Goal: Transaction & Acquisition: Purchase product/service

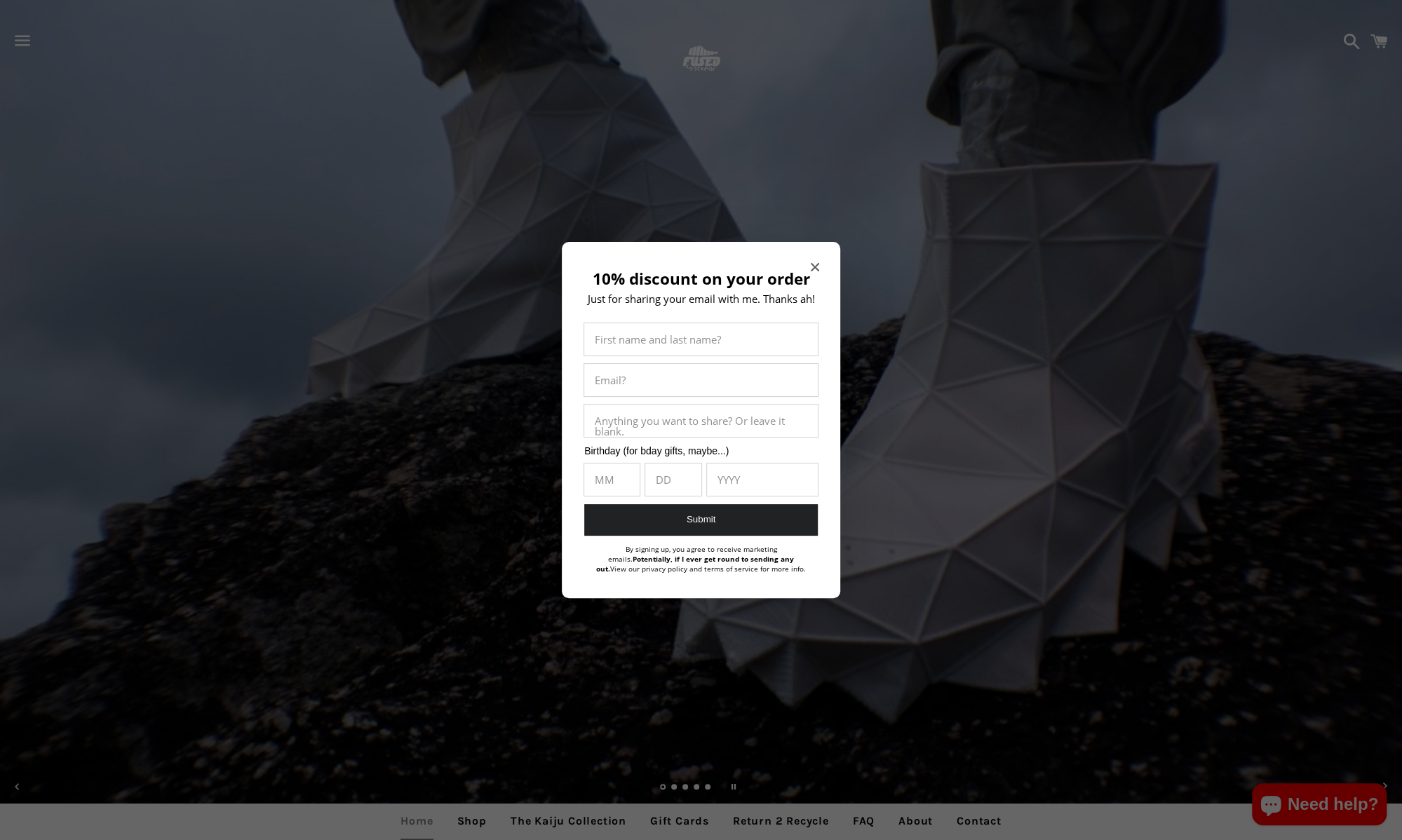
click at [814, 263] on icon "Close modal" at bounding box center [814, 266] width 8 height 8
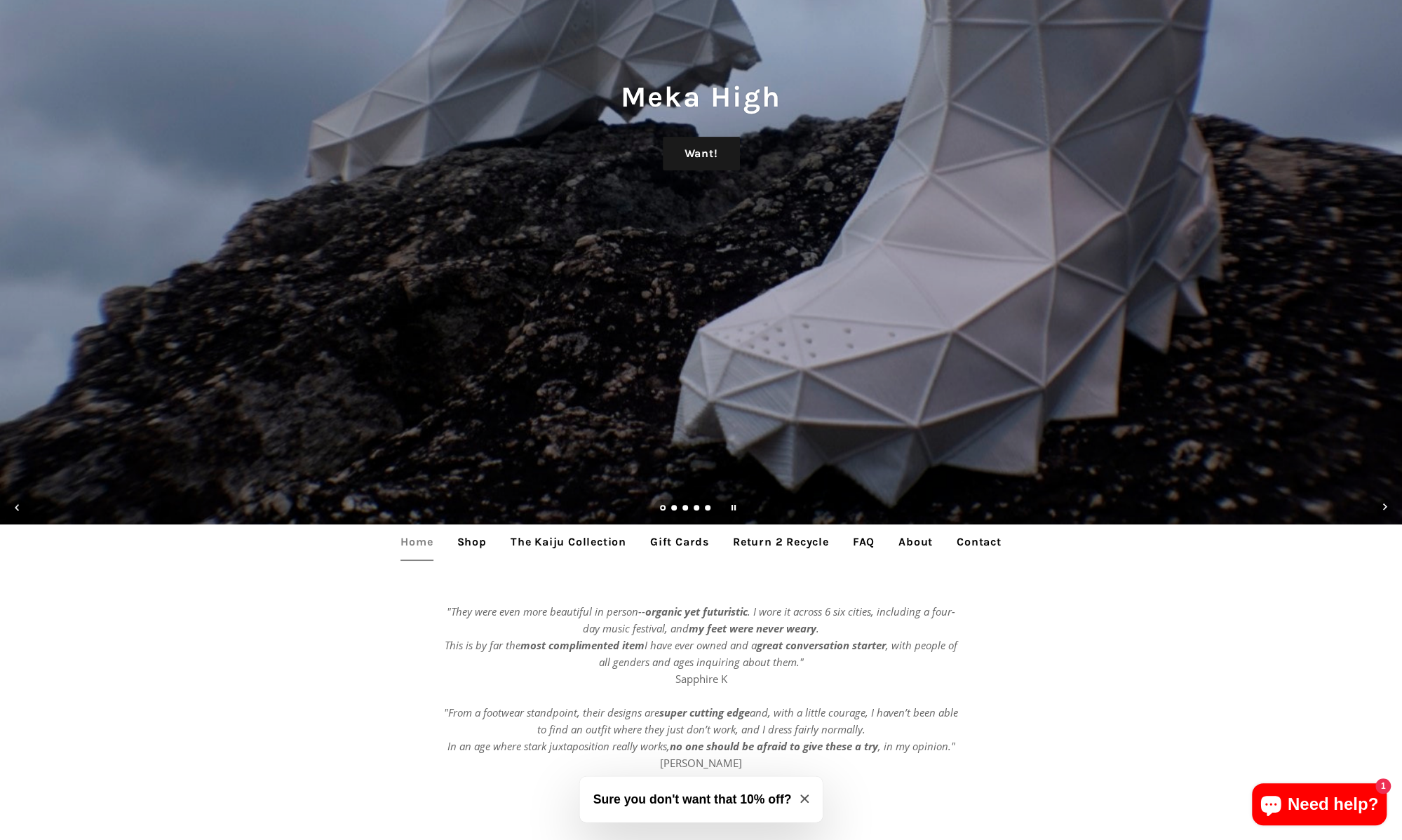
scroll to position [281, 0]
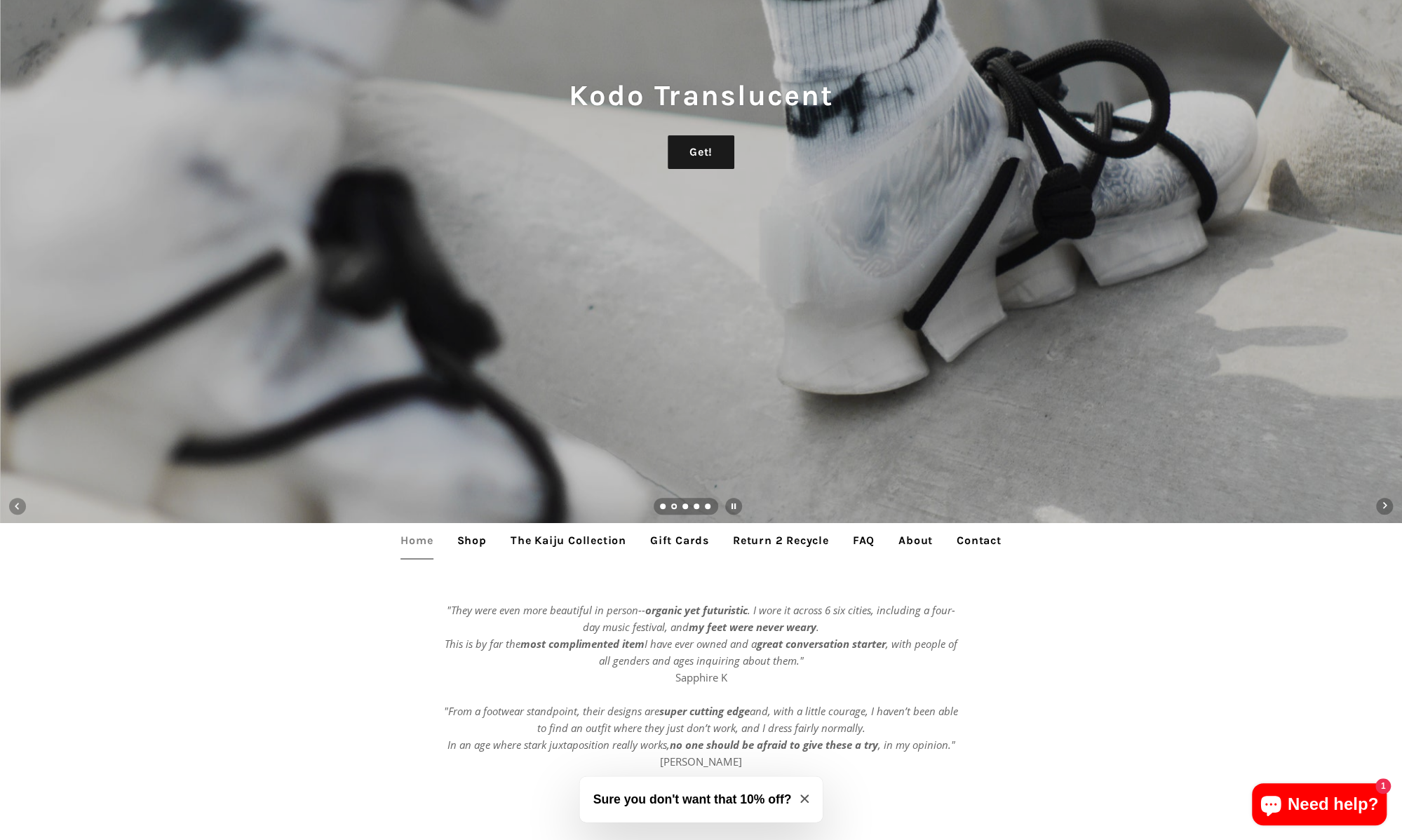
click at [483, 545] on link "Shop" at bounding box center [472, 540] width 50 height 35
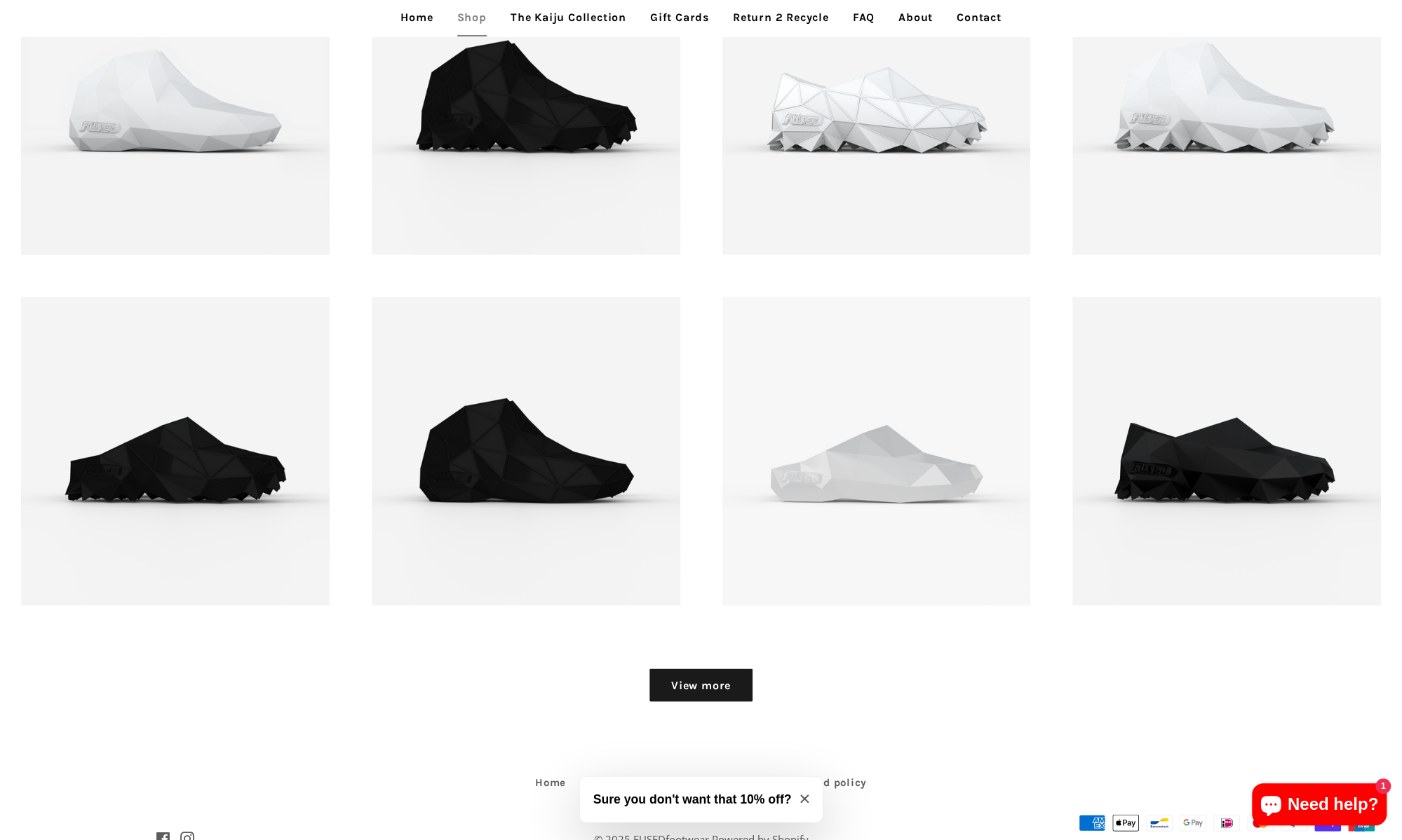
scroll to position [1963, 0]
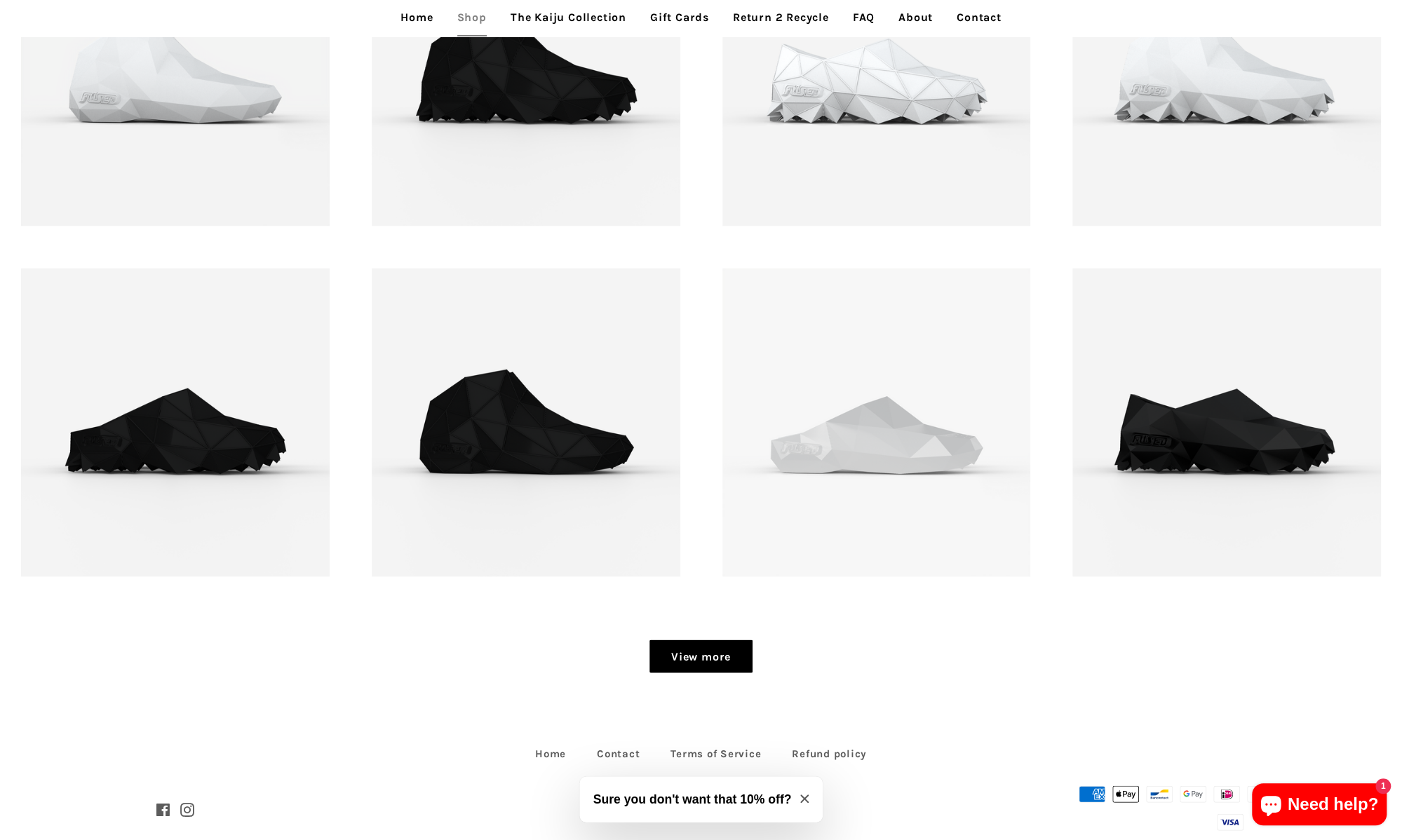
click at [679, 661] on link "View more" at bounding box center [701, 656] width 103 height 34
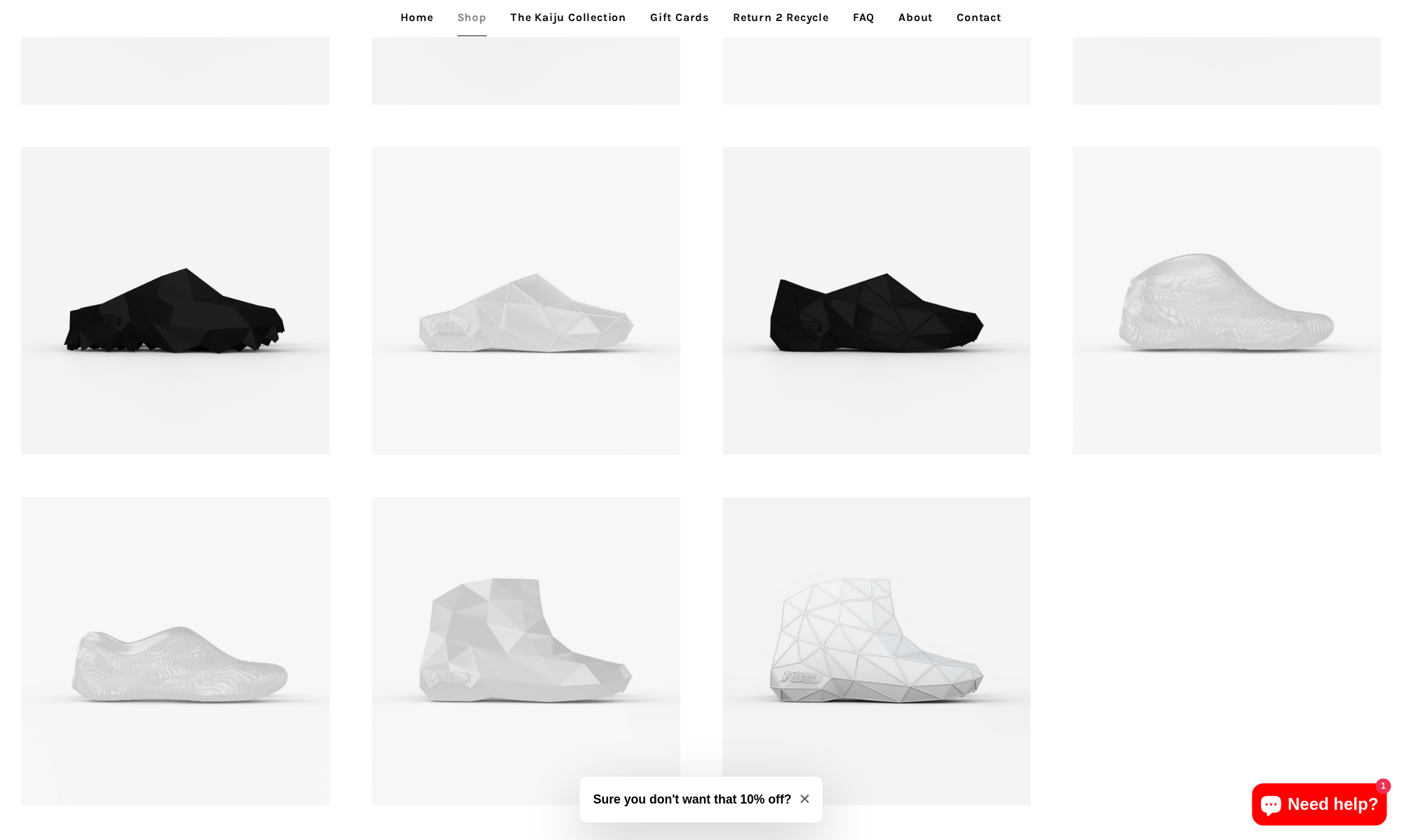
scroll to position [2383, 0]
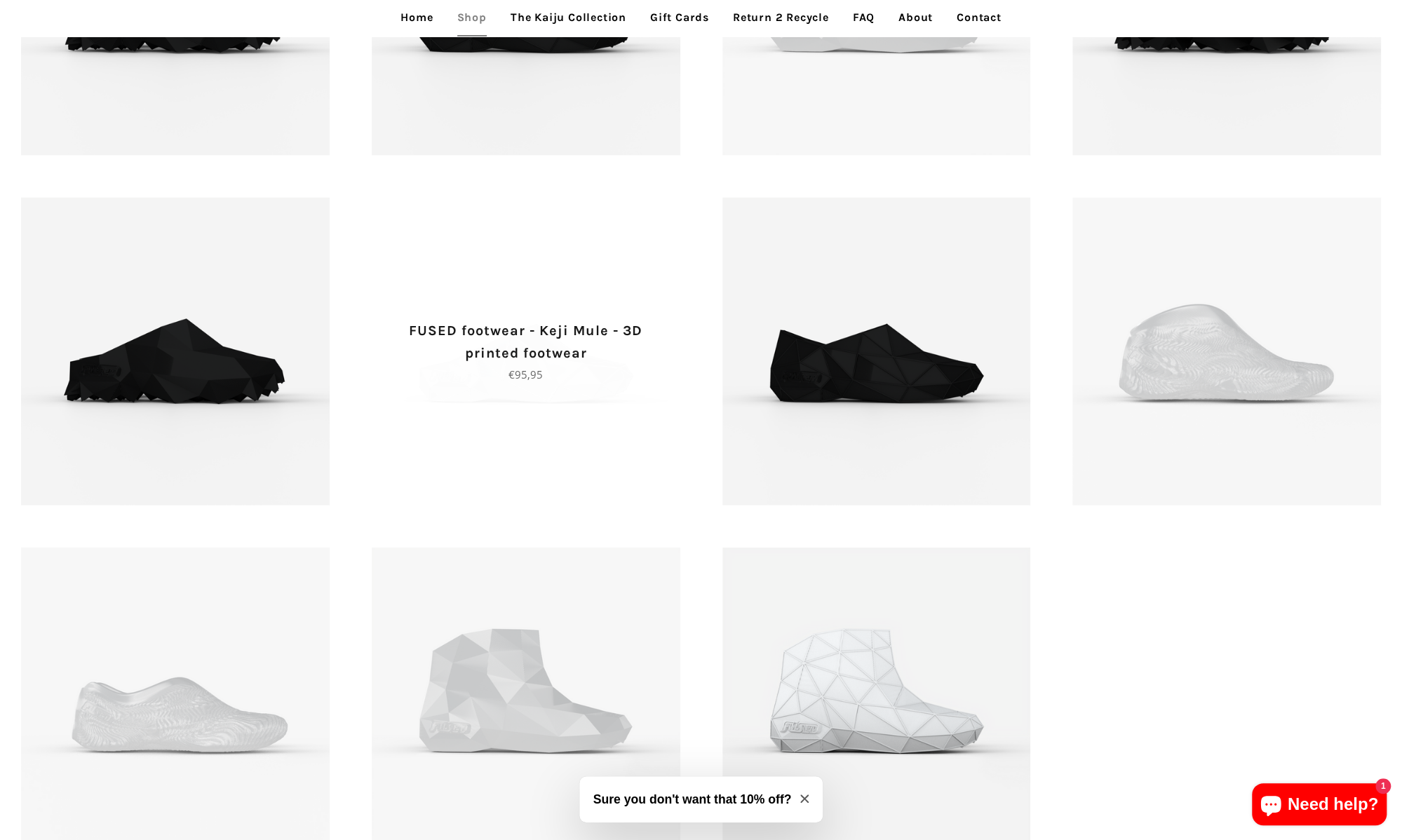
click at [592, 389] on span "FUSED footwear - Keji Mule - 3D printed footwear Regular price €95,95" at bounding box center [526, 351] width 309 height 309
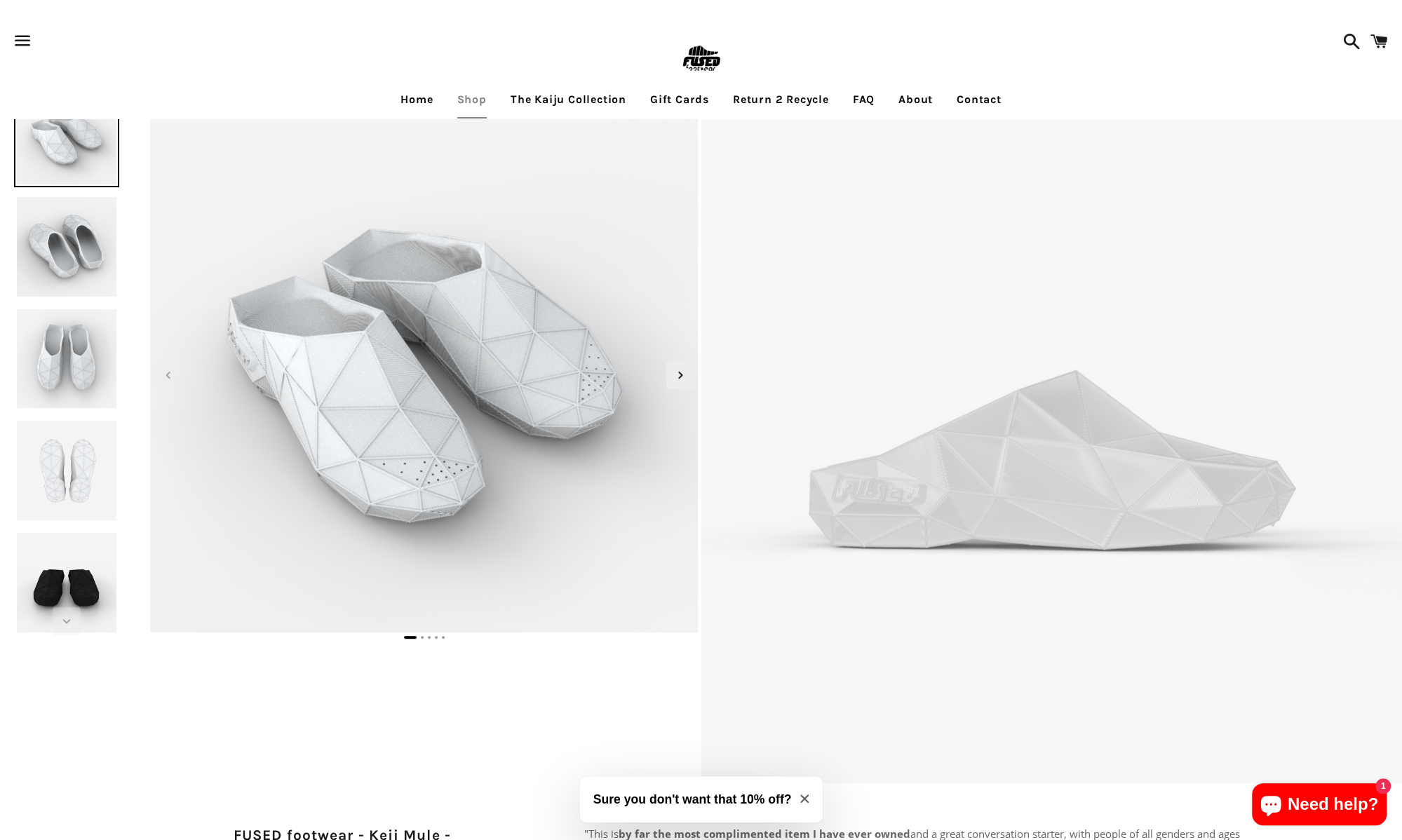
click at [76, 260] on img at bounding box center [67, 247] width 105 height 105
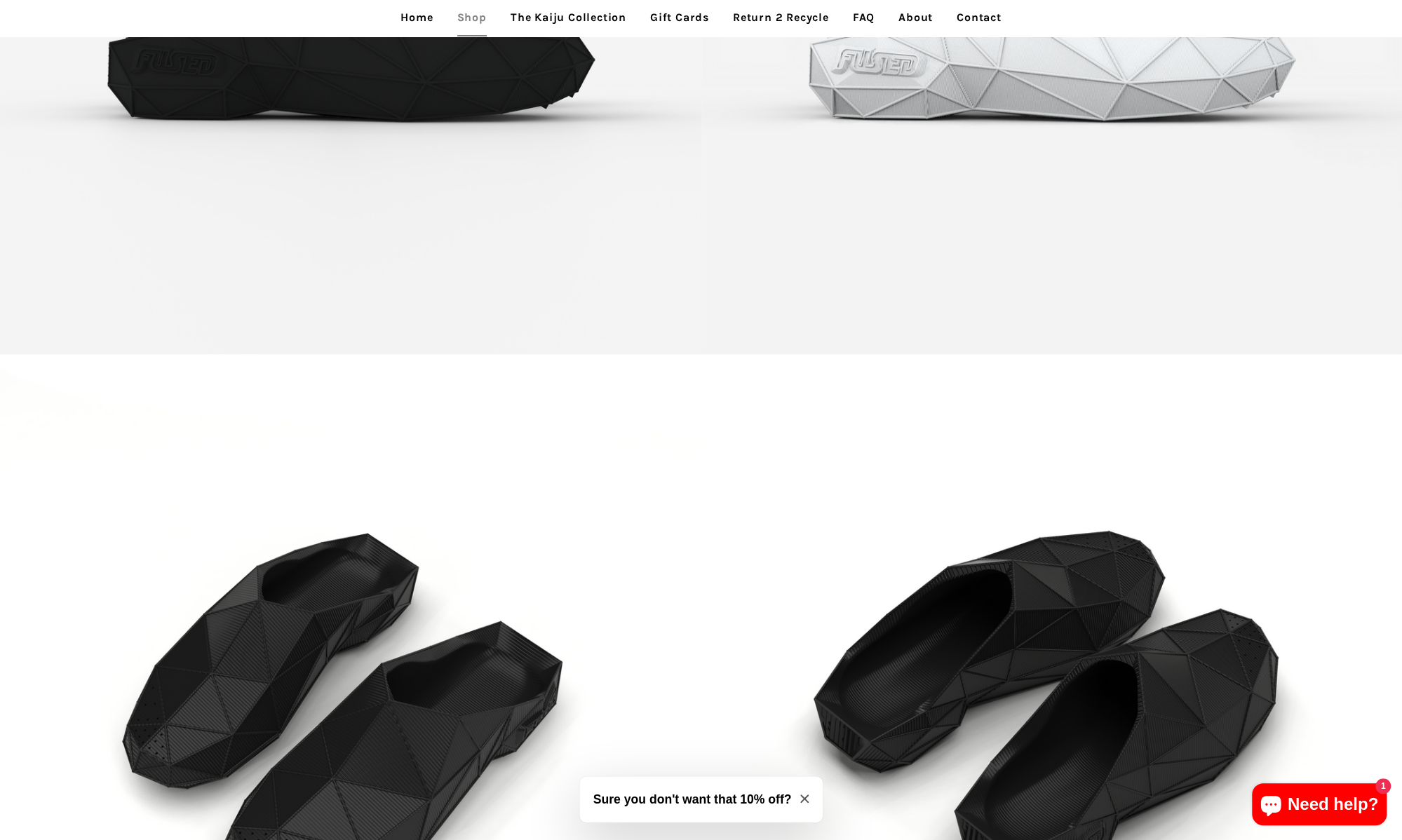
scroll to position [2103, 0]
